Goal: Navigation & Orientation: Understand site structure

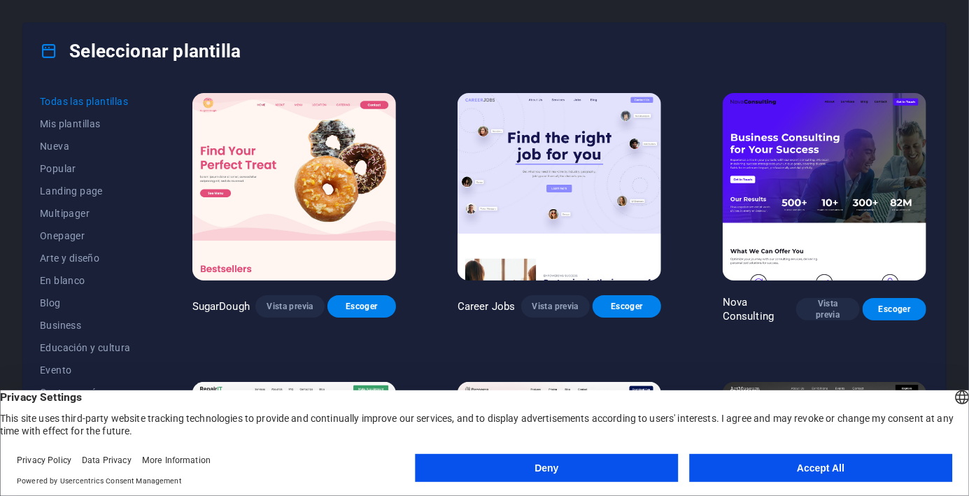
click at [843, 473] on button "Accept All" at bounding box center [820, 468] width 263 height 28
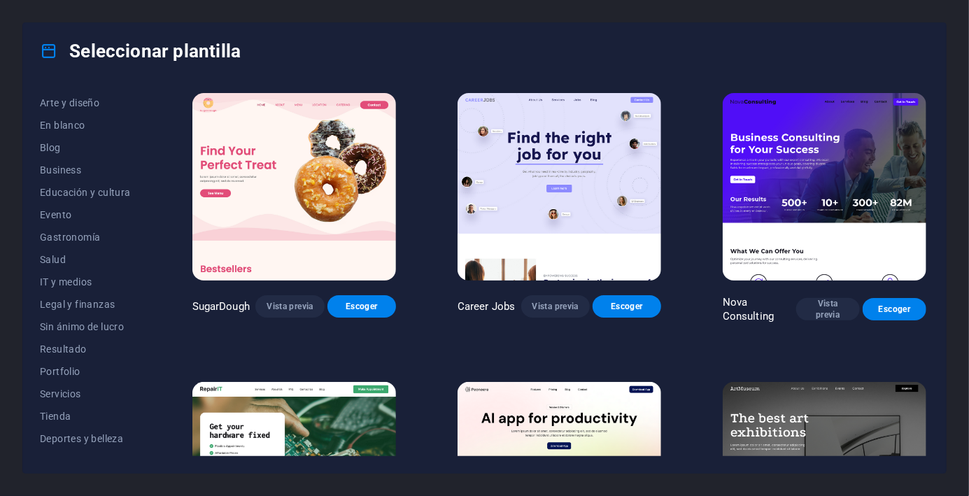
scroll to position [156, 0]
click at [85, 234] on span "Gastronomía" at bounding box center [85, 236] width 91 height 11
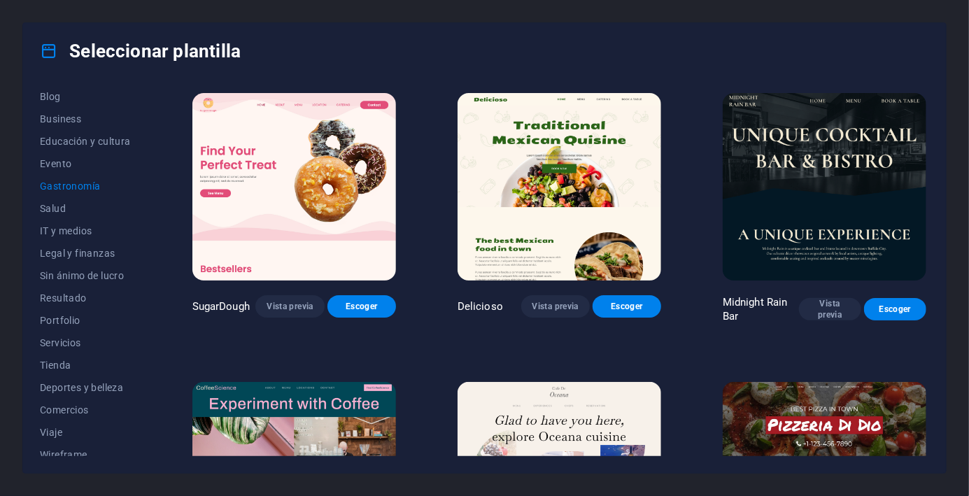
scroll to position [216, 0]
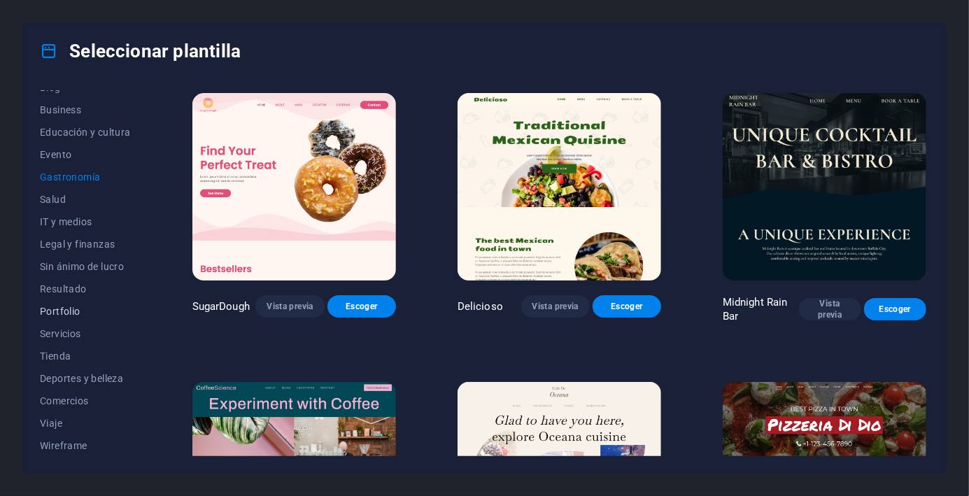
click at [72, 318] on button "Portfolio" at bounding box center [85, 311] width 91 height 22
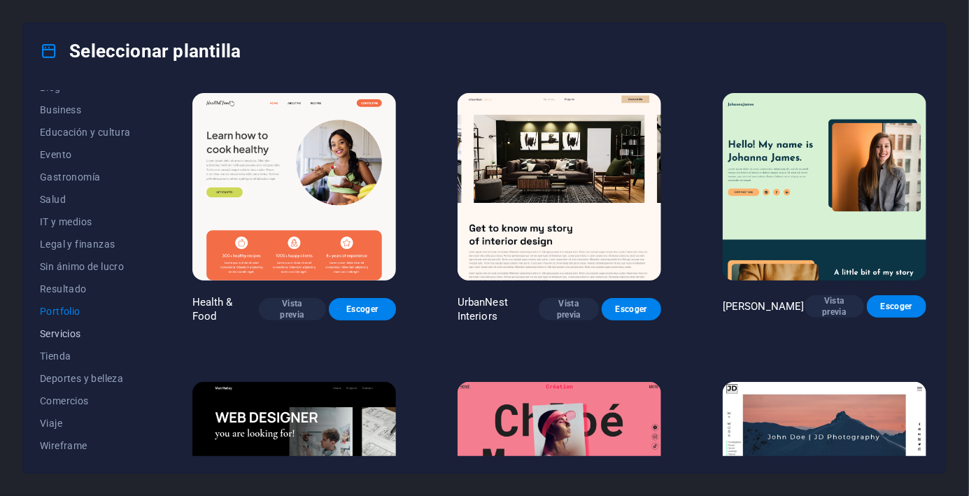
click at [72, 341] on button "Servicios" at bounding box center [85, 334] width 91 height 22
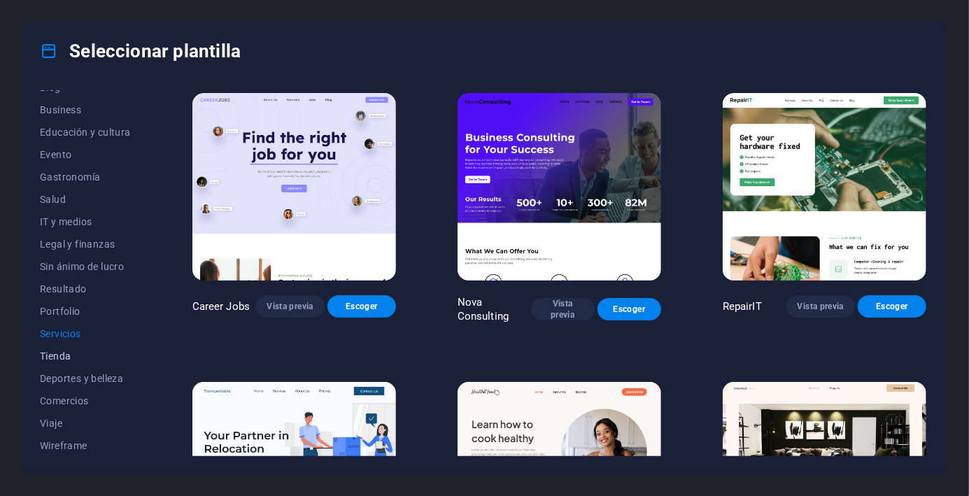
click at [63, 360] on span "Tienda" at bounding box center [85, 356] width 91 height 11
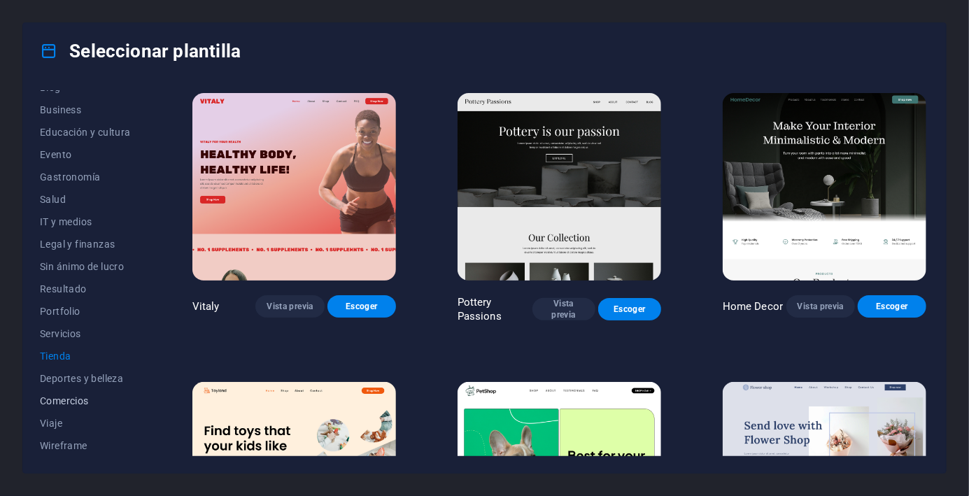
click at [99, 390] on button "Comercios" at bounding box center [85, 401] width 91 height 22
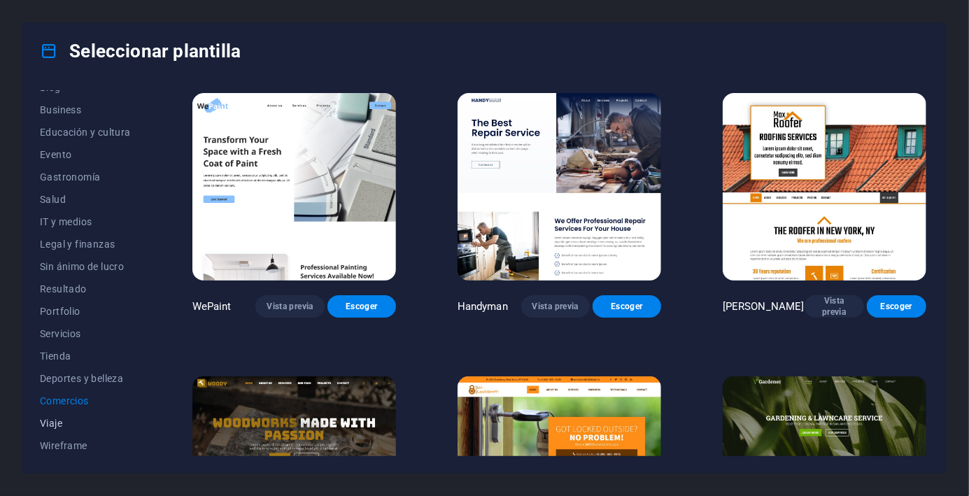
click at [66, 423] on span "Viaje" at bounding box center [85, 423] width 91 height 11
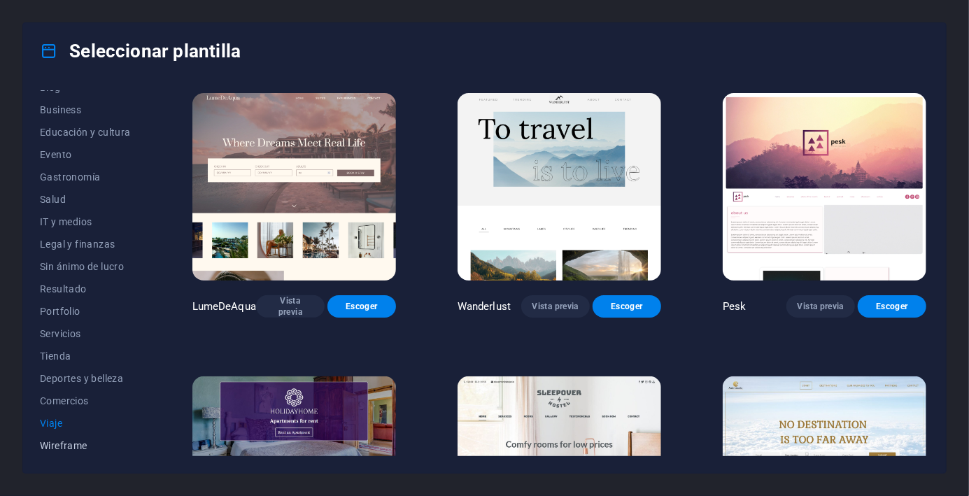
click at [78, 454] on button "Wireframe" at bounding box center [85, 446] width 91 height 22
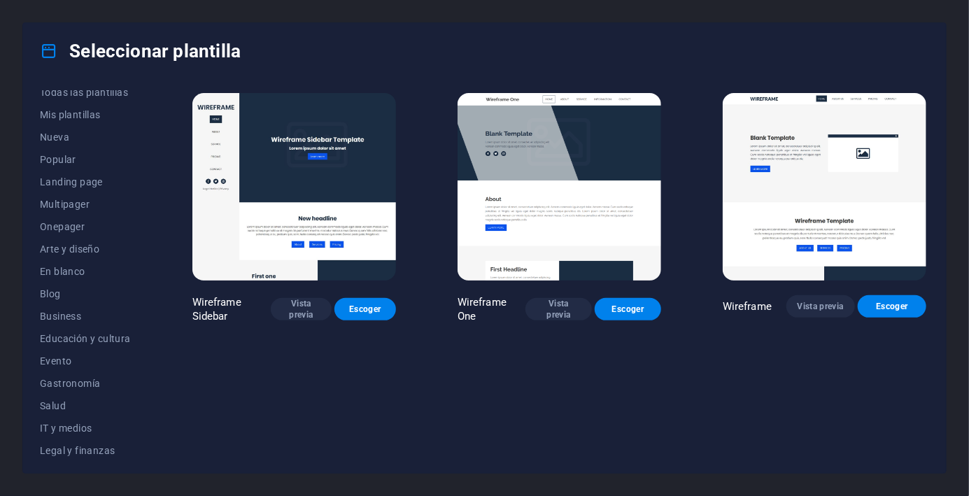
scroll to position [0, 0]
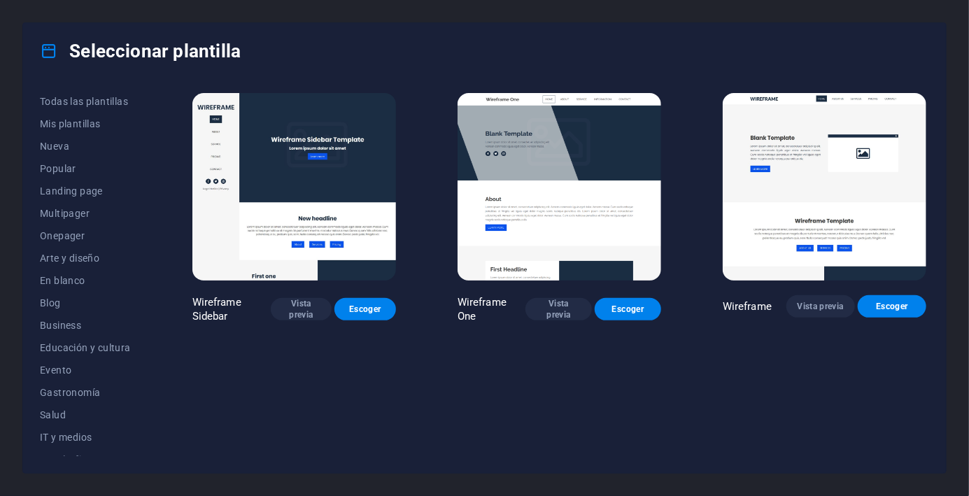
click at [80, 332] on button "Business" at bounding box center [85, 325] width 91 height 22
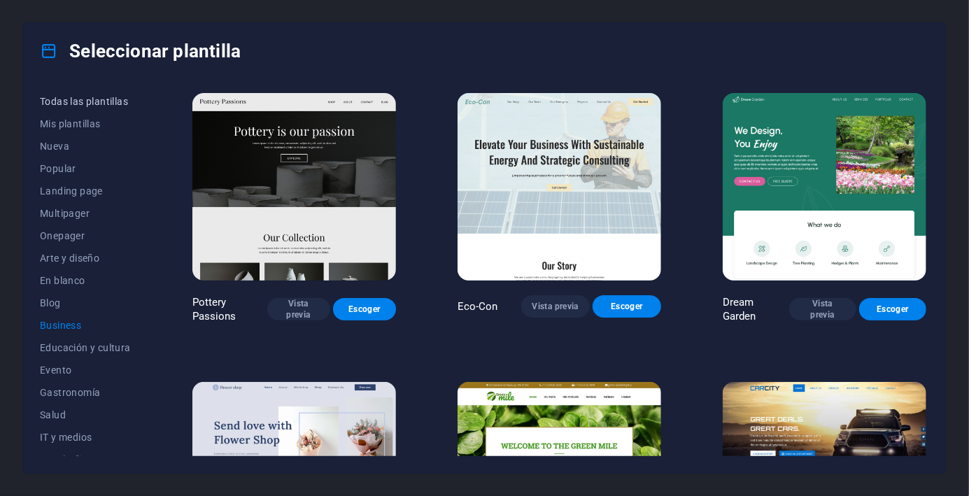
click at [105, 106] on span "Todas las plantillas" at bounding box center [85, 101] width 91 height 11
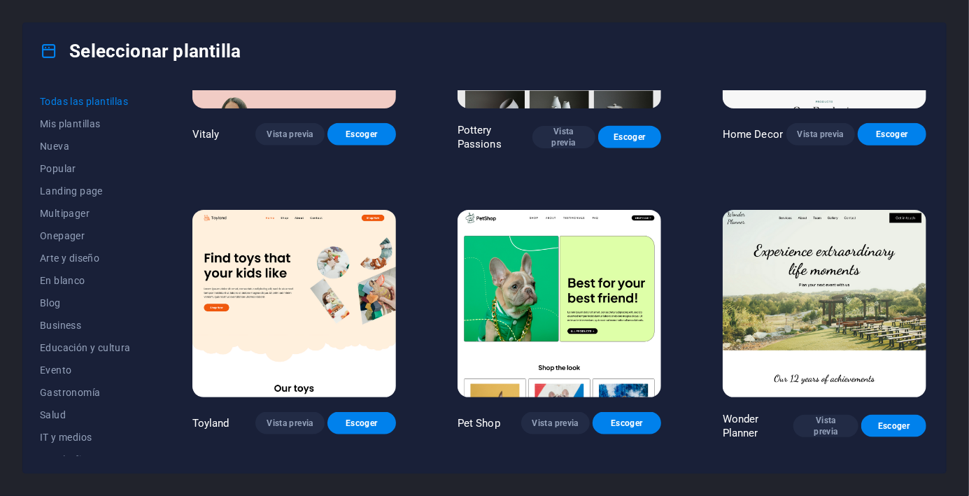
scroll to position [749, 0]
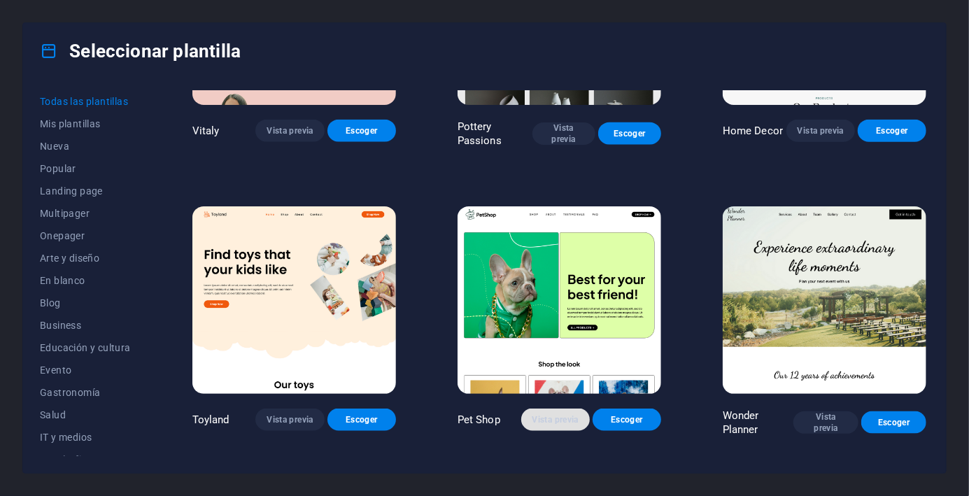
click at [549, 416] on span "Vista previa" at bounding box center [556, 419] width 46 height 11
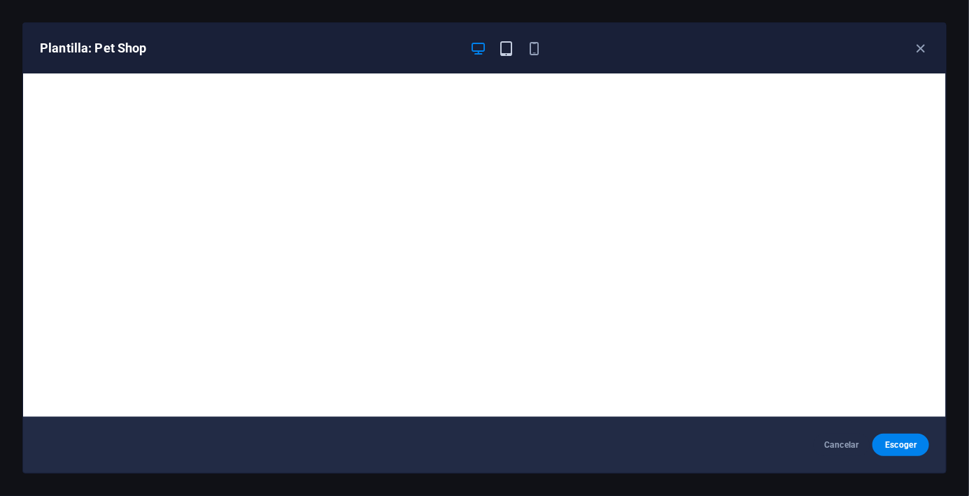
click at [512, 50] on icon "button" at bounding box center [506, 49] width 16 height 16
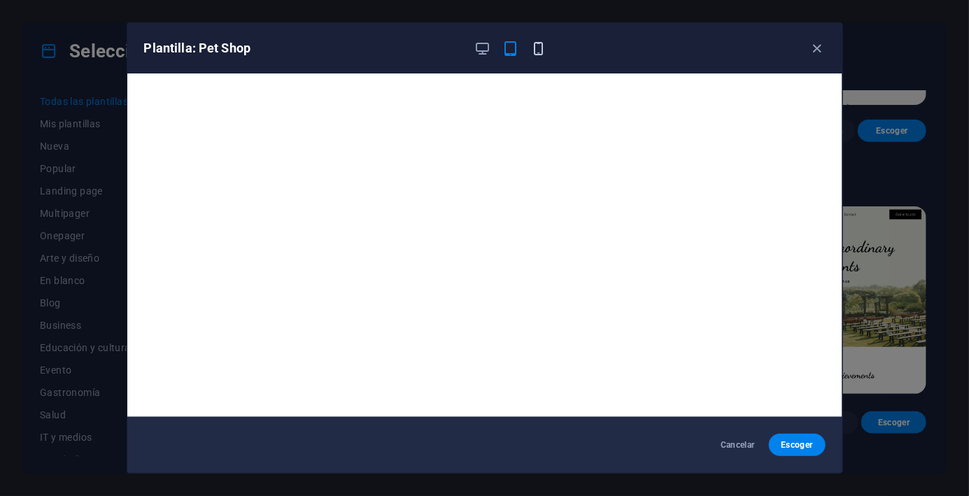
click at [542, 50] on icon "button" at bounding box center [539, 49] width 16 height 16
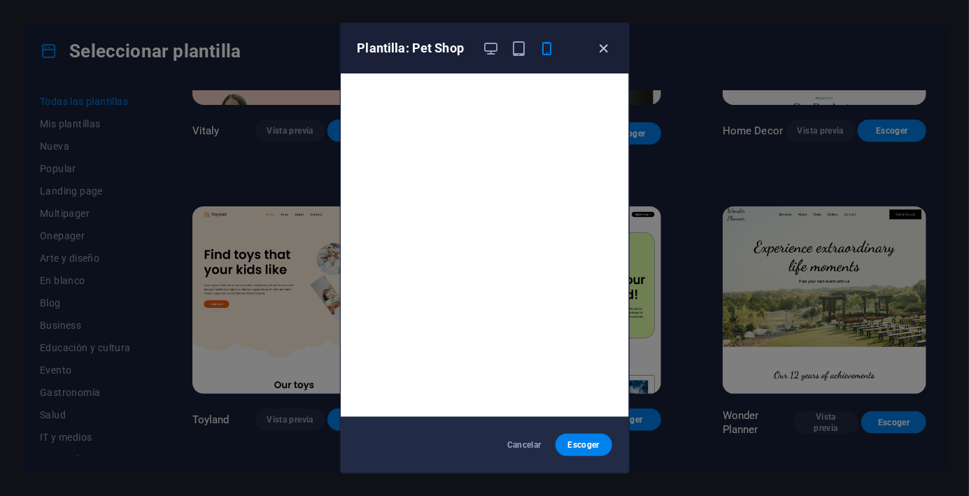
click at [605, 55] on icon "button" at bounding box center [604, 49] width 16 height 16
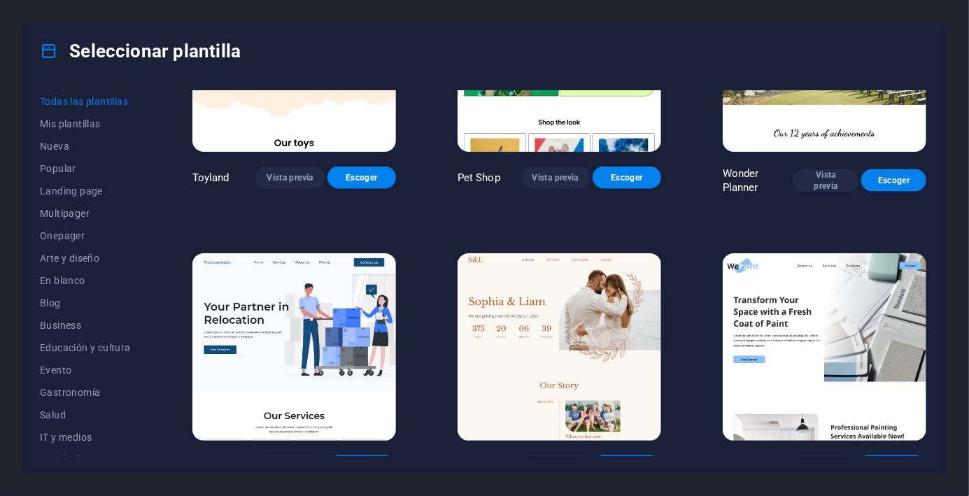
scroll to position [995, 0]
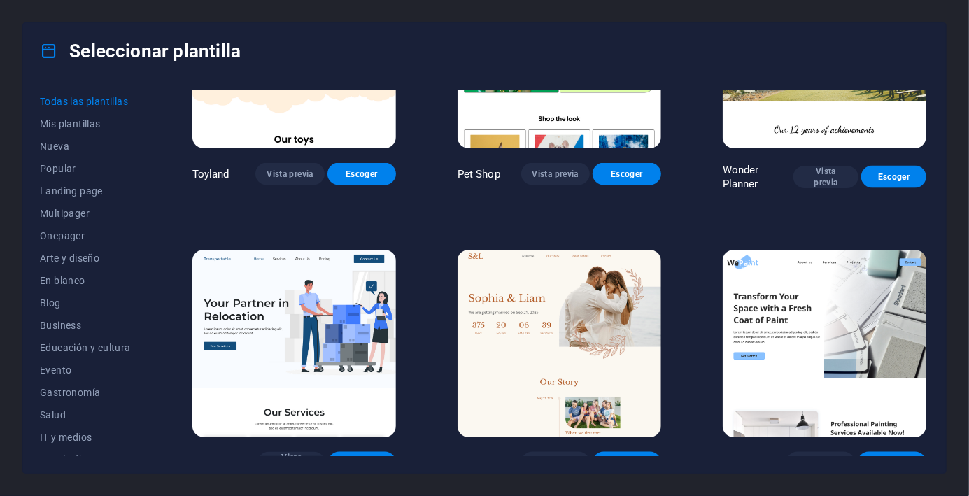
click at [881, 328] on img at bounding box center [825, 344] width 204 height 188
